Goal: Information Seeking & Learning: Learn about a topic

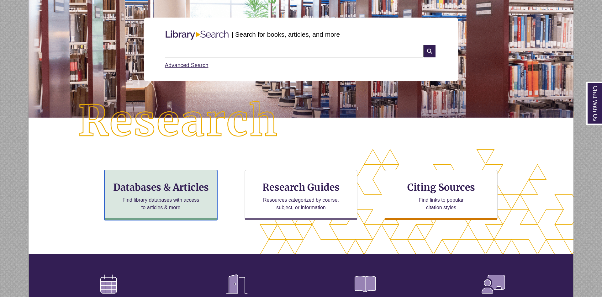
click at [141, 200] on p "Find library databases with access to articles & more" at bounding box center [161, 203] width 82 height 15
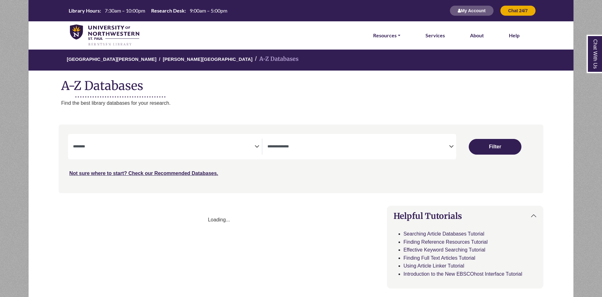
select select "Database Subject Filter"
select select "Database Types Filter"
select select "Database Subject Filter"
select select "Database Types Filter"
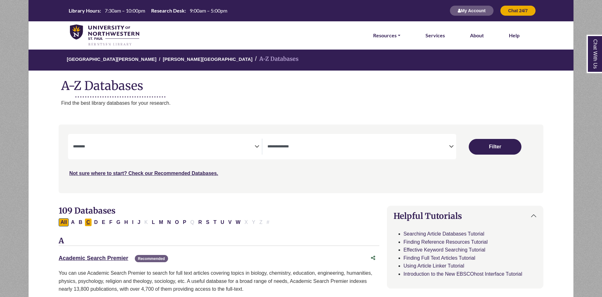
click at [88, 224] on button "C" at bounding box center [89, 222] width 8 height 8
select select "Database Subject Filter"
select select "Database Types Filter"
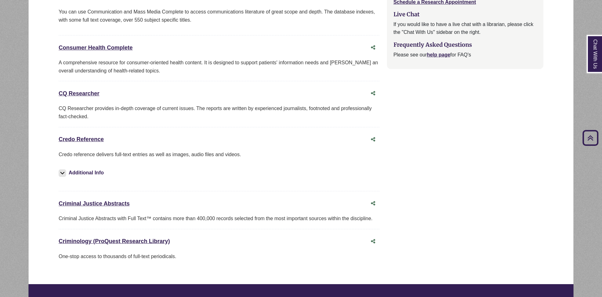
scroll to position [608, 0]
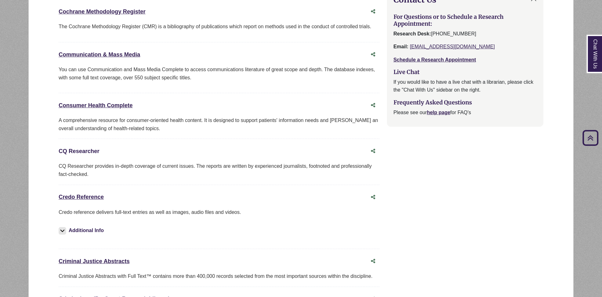
click at [80, 154] on link "CQ Researcher This link opens in a new window" at bounding box center [79, 151] width 41 height 6
click at [76, 197] on link "Credo Reference This link opens in a new window" at bounding box center [81, 197] width 45 height 6
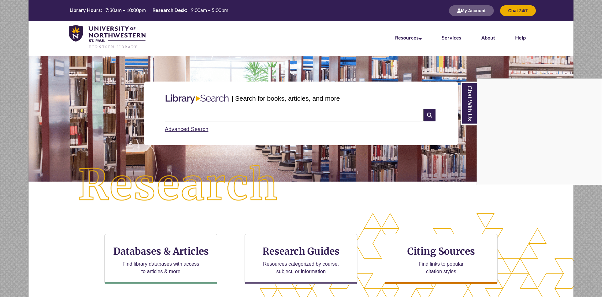
click at [274, 118] on div "Chat With Us" at bounding box center [301, 148] width 602 height 297
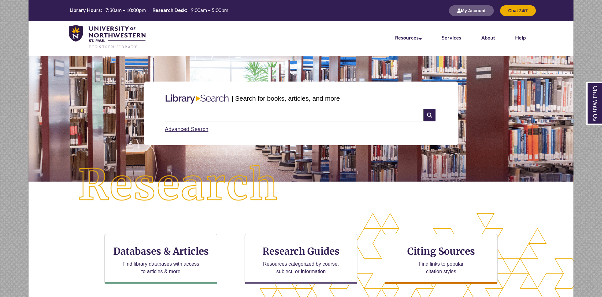
click at [274, 113] on input "text" at bounding box center [294, 115] width 259 height 13
type input "**********"
